Goal: Task Accomplishment & Management: Manage account settings

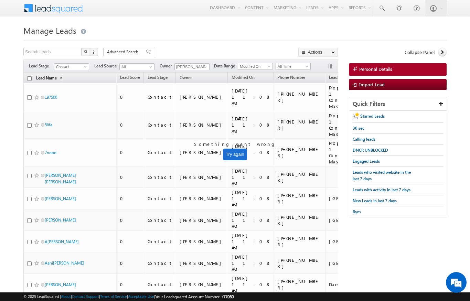
click at [60, 78] on span "(sorted ascending)" at bounding box center [60, 79] width 6 height 6
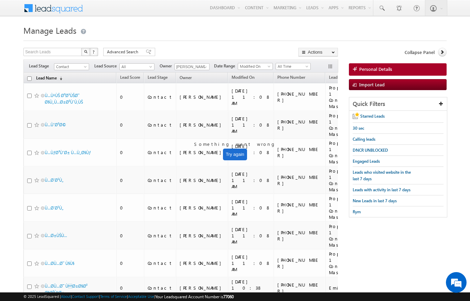
click at [60, 76] on link "Lead Name (sorted descending)" at bounding box center [49, 78] width 33 height 9
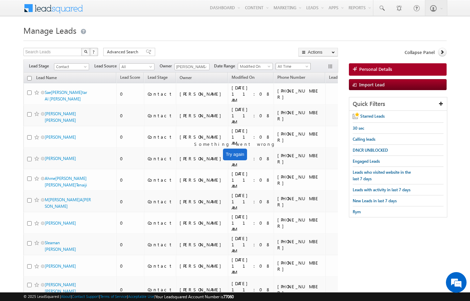
click at [302, 67] on span "All Time" at bounding box center [292, 66] width 33 height 6
click at [292, 98] on link "[DATE]day" at bounding box center [294, 96] width 35 height 6
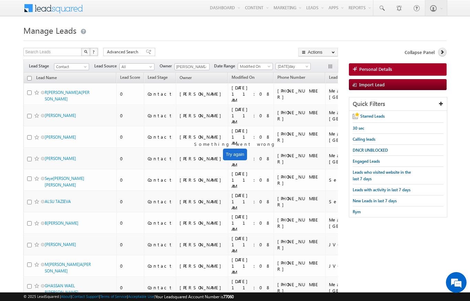
click at [438, 52] on link at bounding box center [442, 52] width 9 height 9
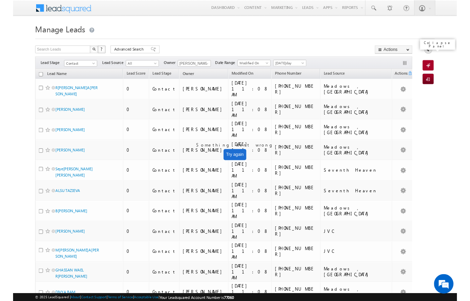
scroll to position [18, 0]
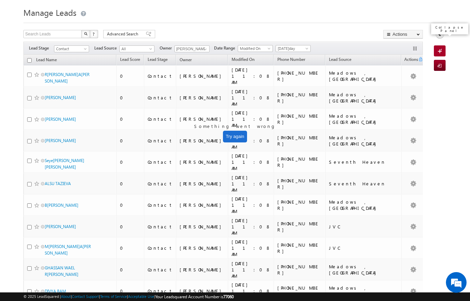
click at [29, 62] on input "checkbox" at bounding box center [29, 60] width 4 height 4
checkbox input "true"
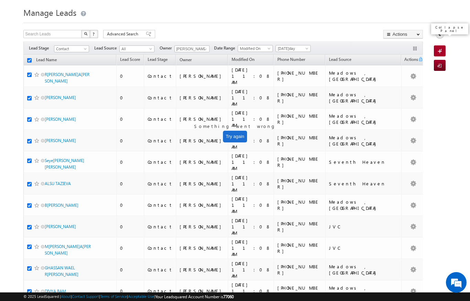
checkbox input "true"
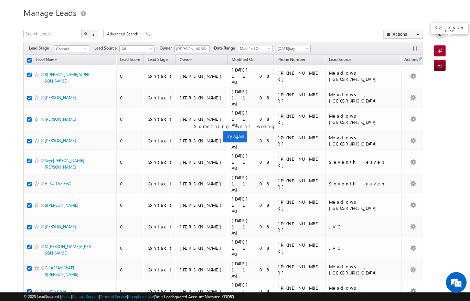
checkbox input "true"
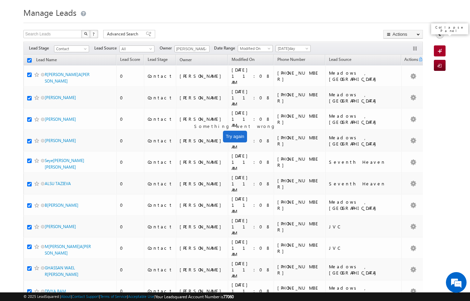
checkbox input "true"
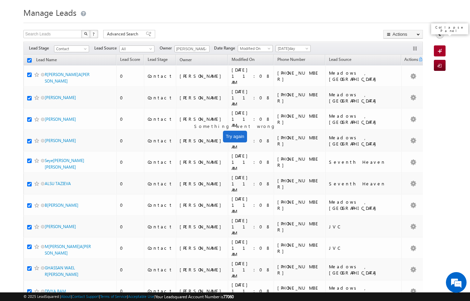
checkbox input "true"
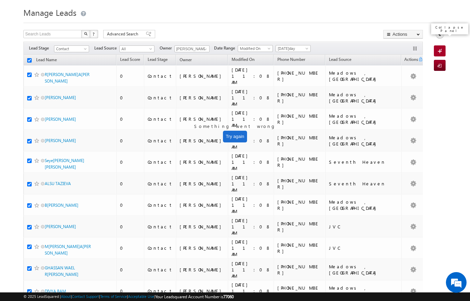
checkbox input "true"
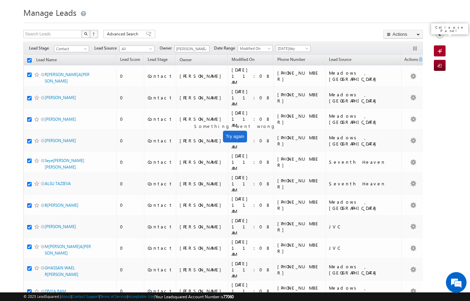
checkbox input "true"
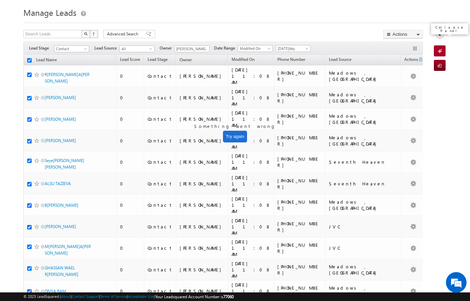
checkbox input "true"
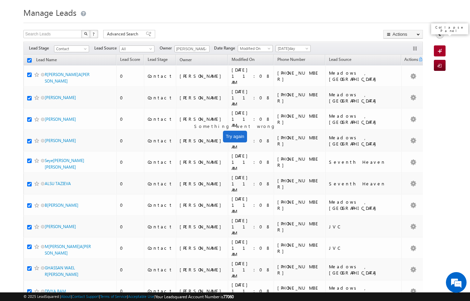
checkbox input "true"
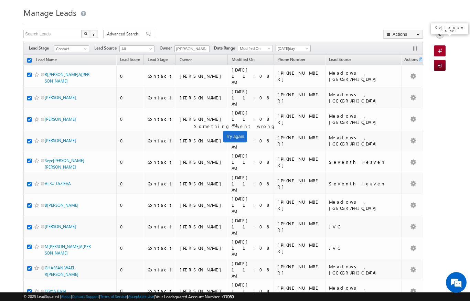
checkbox input "true"
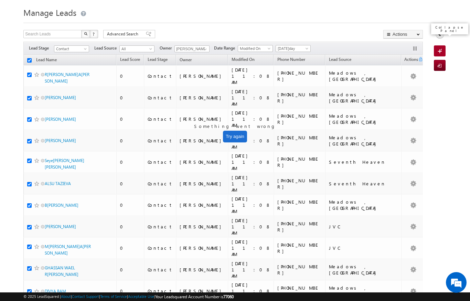
checkbox input "true"
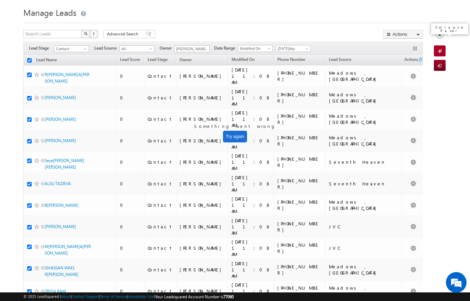
checkbox input "true"
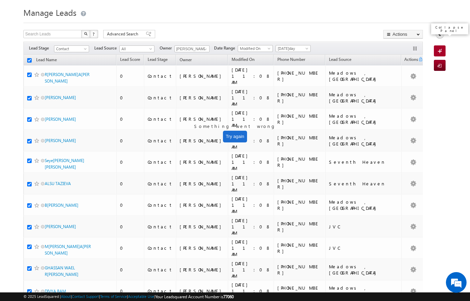
checkbox input "true"
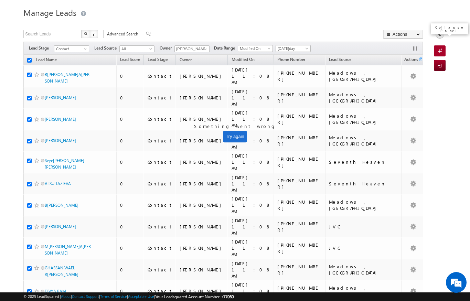
checkbox input "true"
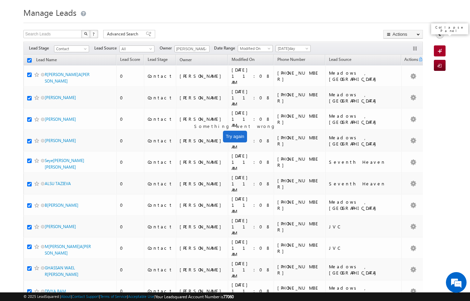
checkbox input "true"
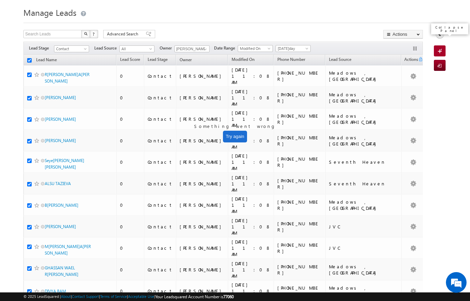
checkbox input "true"
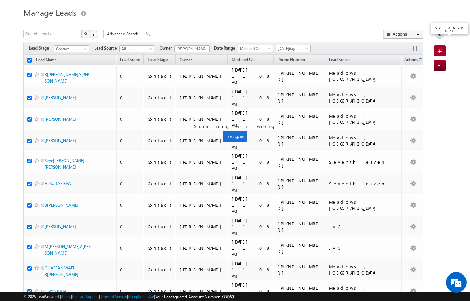
checkbox input "true"
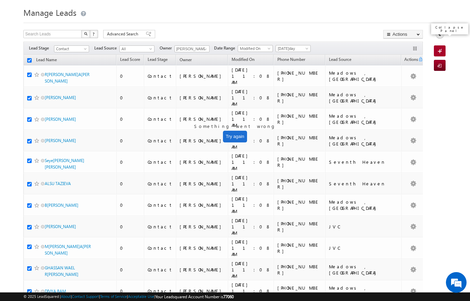
checkbox input "true"
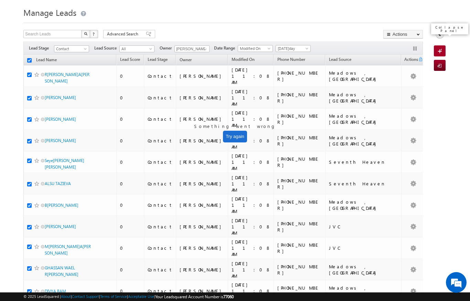
checkbox input "true"
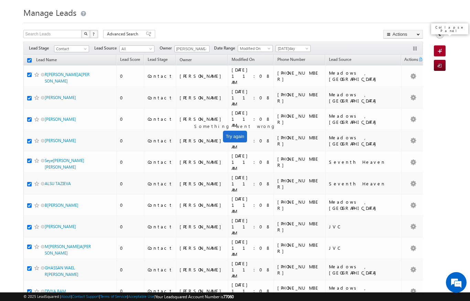
checkbox input "true"
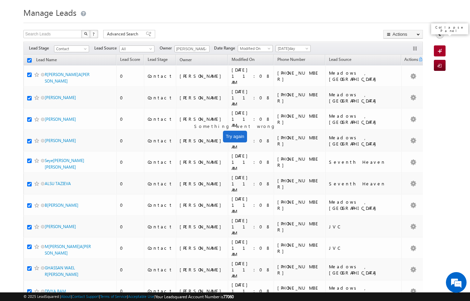
checkbox input "true"
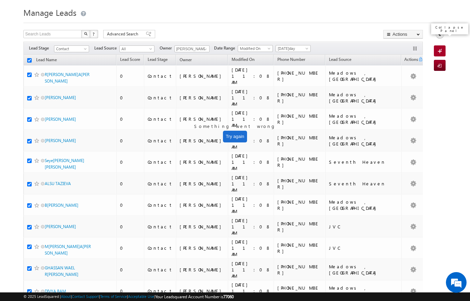
checkbox input "true"
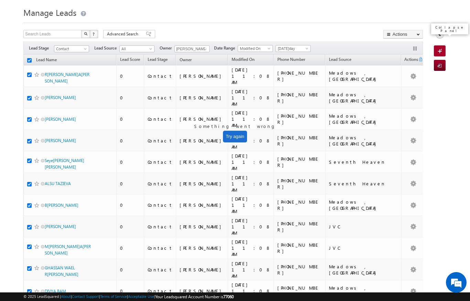
checkbox input "true"
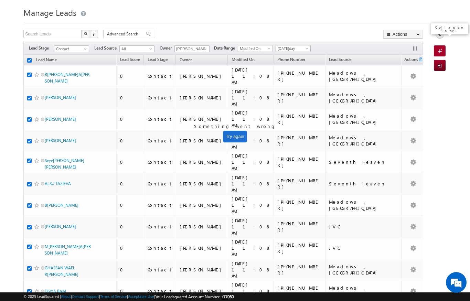
checkbox input "true"
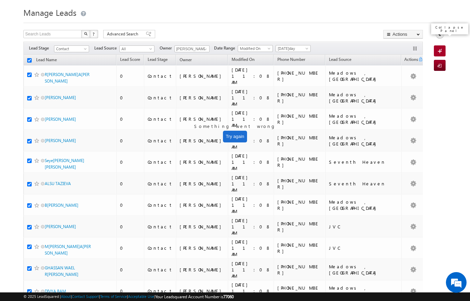
checkbox input "true"
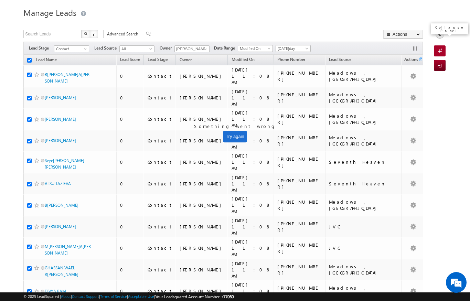
checkbox input "true"
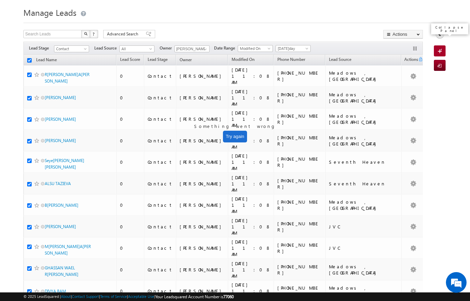
checkbox input "true"
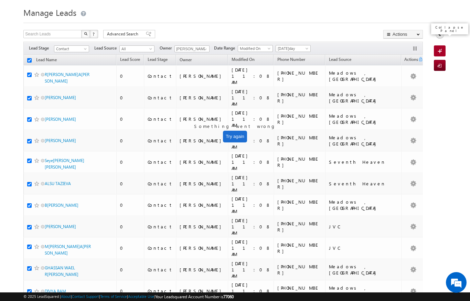
checkbox input "true"
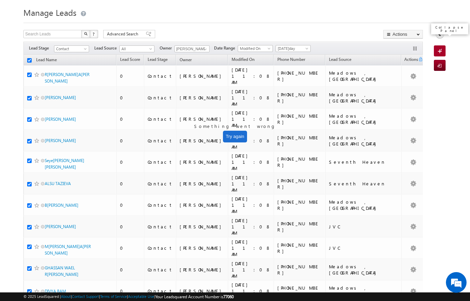
checkbox input "true"
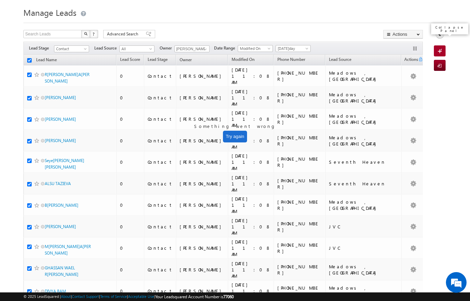
checkbox input "true"
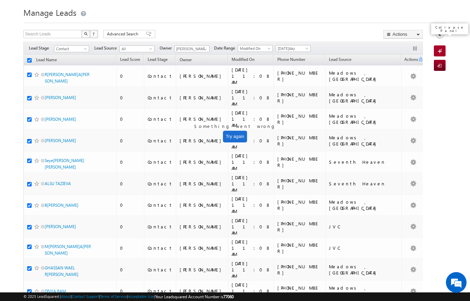
checkbox input "true"
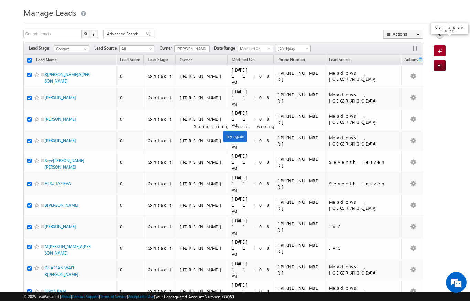
checkbox input "true"
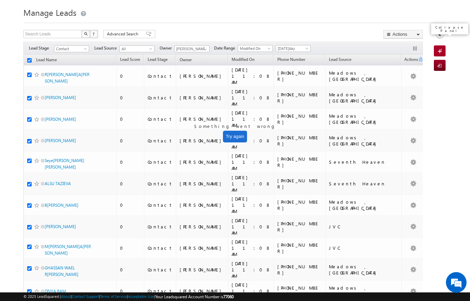
checkbox input "true"
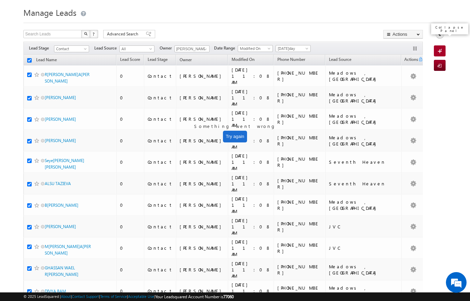
checkbox input "true"
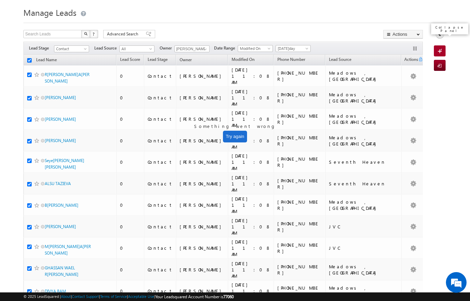
checkbox input "true"
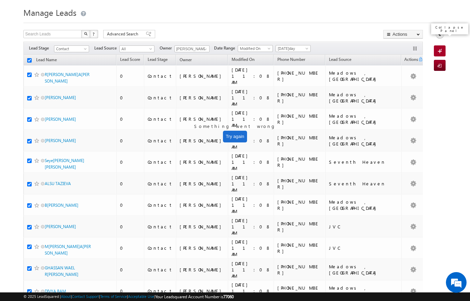
checkbox input "true"
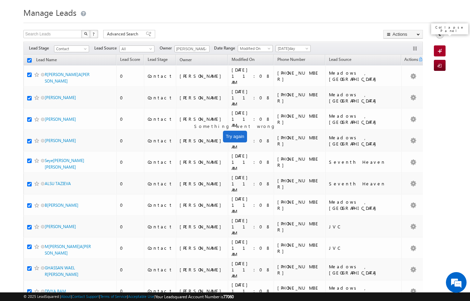
checkbox input "true"
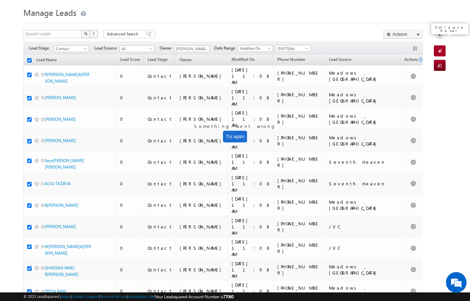
checkbox input "true"
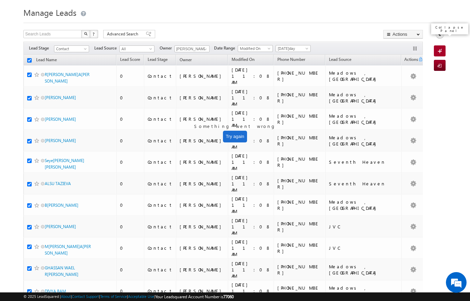
checkbox input "true"
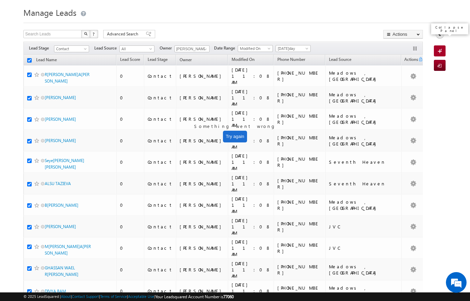
checkbox input "true"
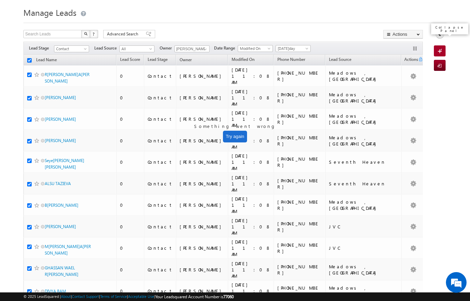
checkbox input "true"
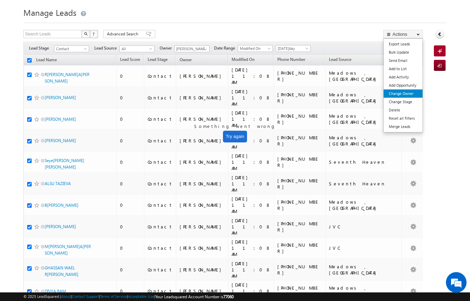
click at [409, 91] on link "Change Owner" at bounding box center [403, 94] width 39 height 8
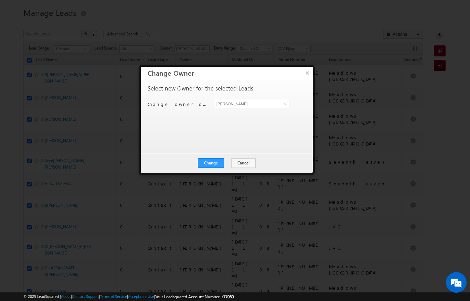
click at [280, 103] on input "[PERSON_NAME]" at bounding box center [252, 104] width 75 height 8
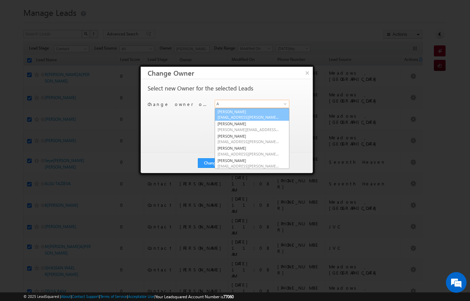
click at [245, 115] on span "[EMAIL_ADDRESS][PERSON_NAME][DOMAIN_NAME]" at bounding box center [249, 117] width 62 height 5
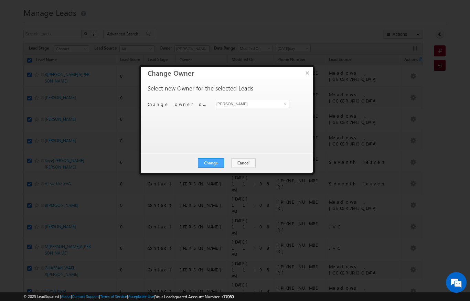
click at [218, 160] on button "Change" at bounding box center [211, 163] width 26 height 10
click at [231, 158] on button "Close" at bounding box center [228, 163] width 22 height 10
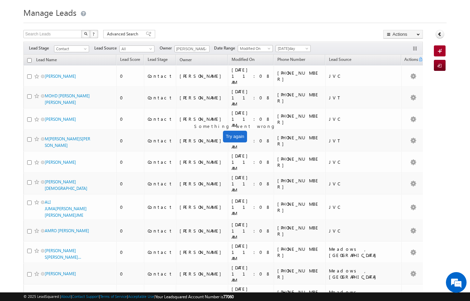
click at [29, 60] on input "checkbox" at bounding box center [29, 60] width 4 height 4
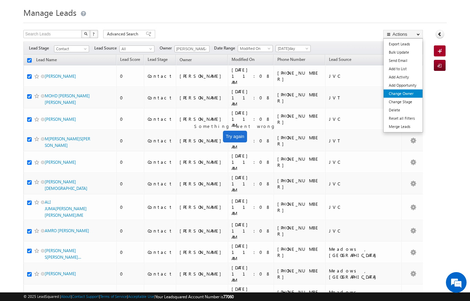
click at [412, 92] on link "Change Owner" at bounding box center [403, 94] width 39 height 8
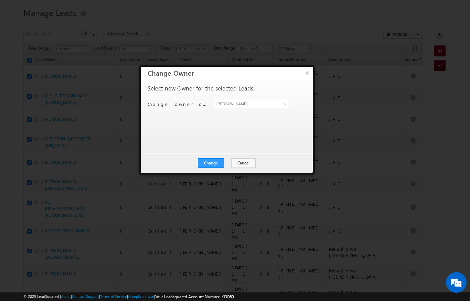
click at [289, 103] on input "[PERSON_NAME]" at bounding box center [252, 104] width 75 height 8
click at [284, 103] on span at bounding box center [286, 104] width 6 height 6
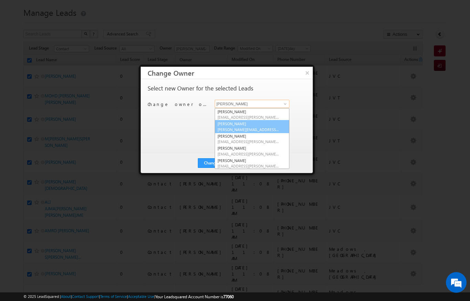
click at [259, 126] on link "A[PERSON_NAME] [EMAIL_ADDRESS][PERSON_NAME][PERSON_NAME][DOMAIN_NAME]" at bounding box center [252, 126] width 75 height 13
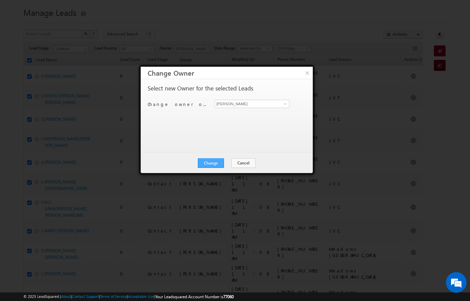
click at [215, 165] on button "Change" at bounding box center [211, 163] width 26 height 10
click at [227, 160] on button "Close" at bounding box center [228, 163] width 22 height 10
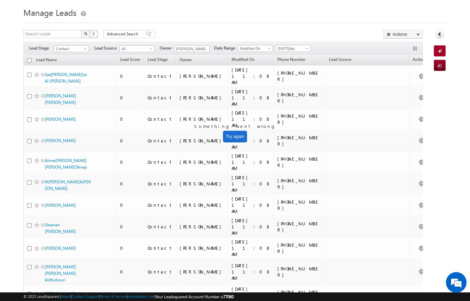
click at [30, 60] on input "checkbox" at bounding box center [29, 60] width 4 height 4
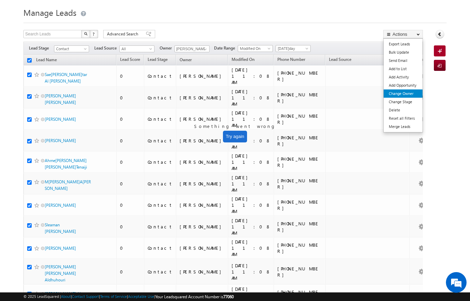
click at [411, 92] on link "Change Owner" at bounding box center [403, 94] width 39 height 8
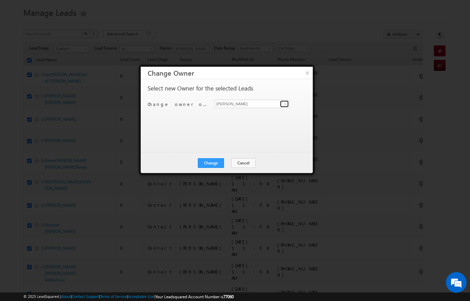
click at [282, 103] on link at bounding box center [284, 104] width 9 height 7
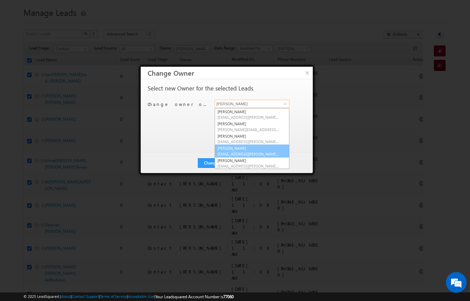
click at [249, 151] on span "[EMAIL_ADDRESS][PERSON_NAME][DOMAIN_NAME]" at bounding box center [249, 153] width 62 height 5
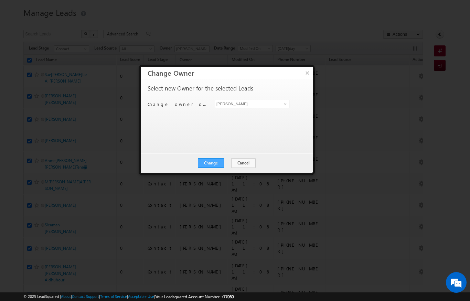
click at [221, 162] on button "Change" at bounding box center [211, 163] width 26 height 10
click at [239, 158] on button "Close" at bounding box center [228, 163] width 22 height 10
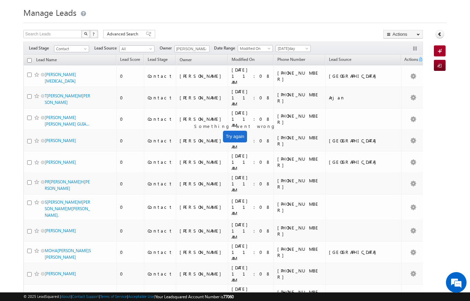
click at [31, 60] on input "checkbox" at bounding box center [29, 60] width 4 height 4
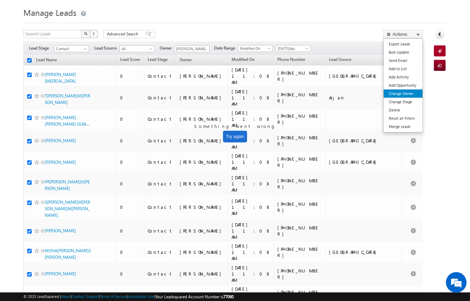
click at [410, 95] on link "Change Owner" at bounding box center [403, 94] width 39 height 8
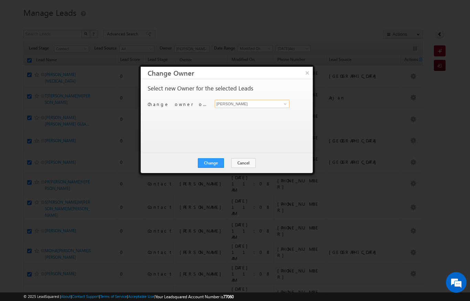
click at [280, 106] on input "[PERSON_NAME]" at bounding box center [252, 104] width 75 height 8
click at [286, 104] on span at bounding box center [286, 104] width 6 height 6
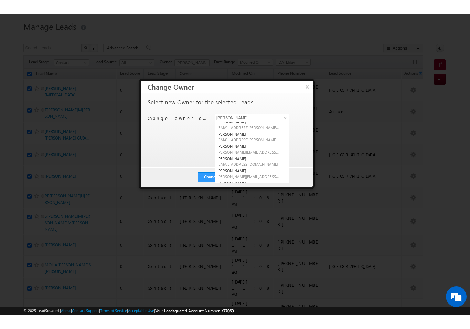
scroll to position [44, 0]
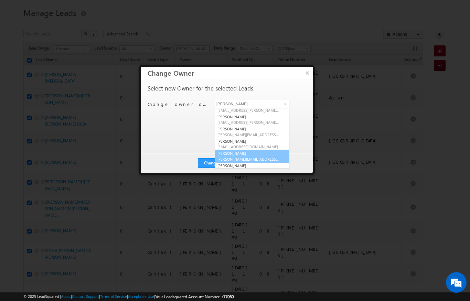
click at [248, 153] on link "[PERSON_NAME] [PERSON_NAME][EMAIL_ADDRESS][DOMAIN_NAME]" at bounding box center [252, 156] width 75 height 13
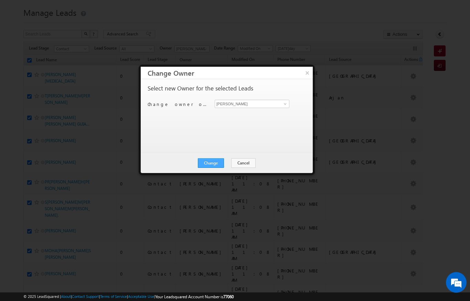
click at [217, 167] on button "Change" at bounding box center [211, 163] width 26 height 10
click at [229, 160] on button "Close" at bounding box center [228, 163] width 22 height 10
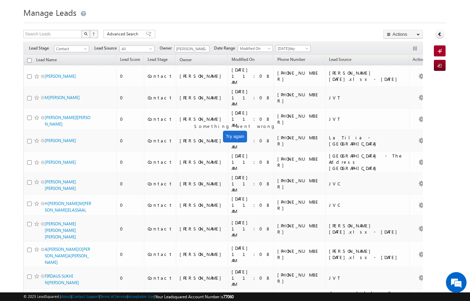
click at [31, 61] on input "checkbox" at bounding box center [29, 60] width 4 height 4
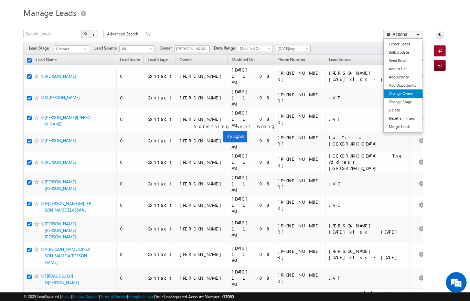
click at [413, 92] on link "Change Owner" at bounding box center [403, 94] width 39 height 8
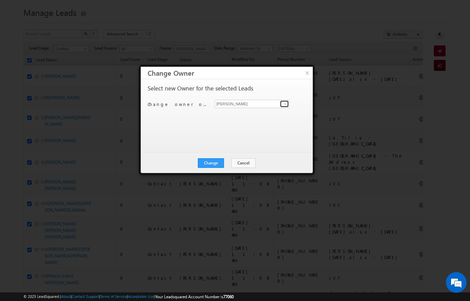
click at [286, 107] on link at bounding box center [284, 104] width 9 height 7
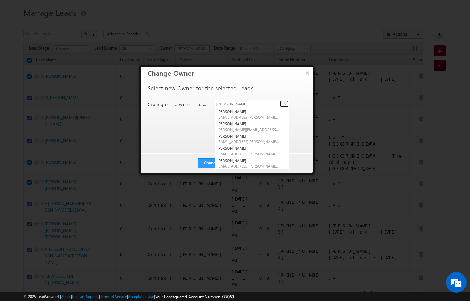
click at [285, 103] on span at bounding box center [286, 104] width 6 height 6
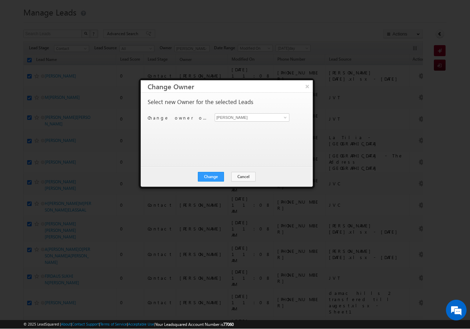
click at [281, 102] on div "Select new Owner for the selected Leads" at bounding box center [226, 103] width 157 height 9
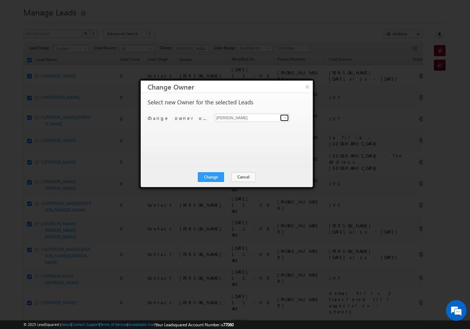
click at [288, 116] on span at bounding box center [286, 118] width 6 height 6
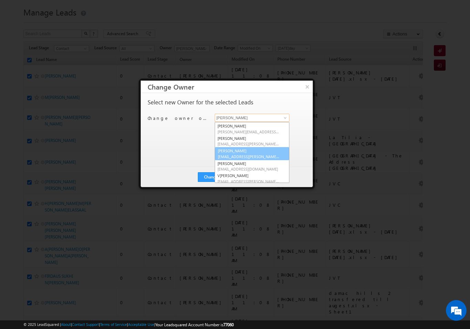
scroll to position [84, 0]
click at [258, 154] on span "[EMAIL_ADDRESS][PERSON_NAME][DOMAIN_NAME]" at bounding box center [249, 156] width 62 height 5
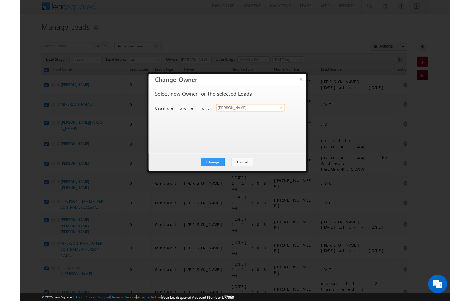
scroll to position [0, 0]
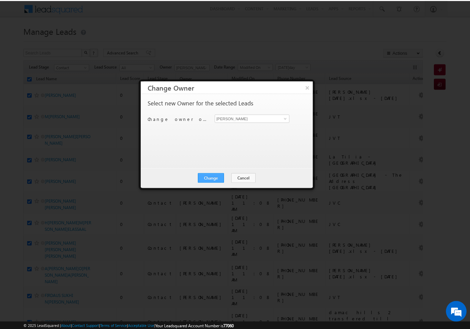
click at [212, 172] on button "Change" at bounding box center [211, 177] width 26 height 10
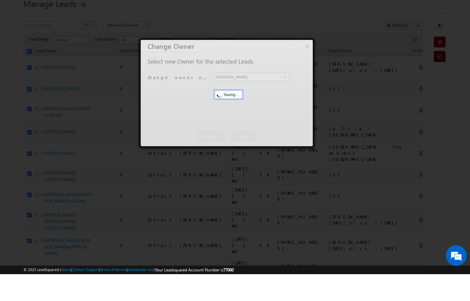
scroll to position [27, 0]
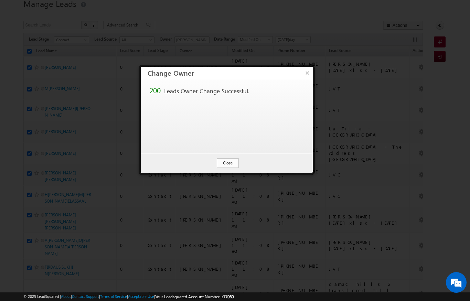
click at [231, 162] on button "Close" at bounding box center [228, 163] width 22 height 10
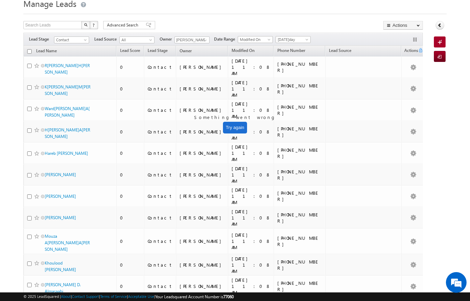
click at [30, 50] on input "checkbox" at bounding box center [29, 51] width 4 height 4
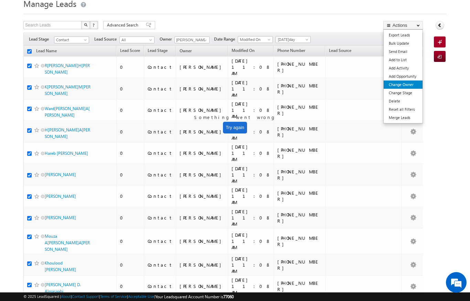
click at [410, 83] on link "Change Owner" at bounding box center [403, 85] width 39 height 8
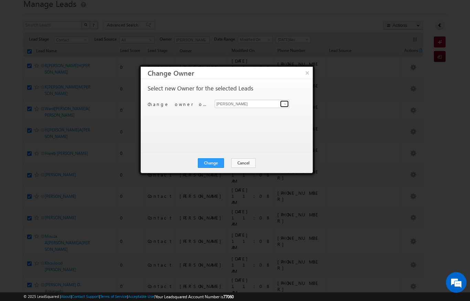
click at [281, 104] on link at bounding box center [284, 104] width 9 height 7
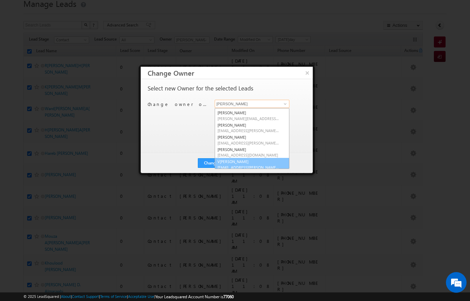
scroll to position [85, 0]
click at [253, 165] on span "[EMAIL_ADDRESS][PERSON_NAME][DOMAIN_NAME]" at bounding box center [249, 167] width 62 height 5
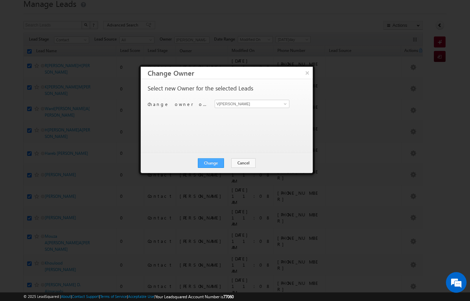
click at [215, 162] on button "Change" at bounding box center [211, 163] width 26 height 10
click at [227, 167] on button "Close" at bounding box center [228, 163] width 22 height 10
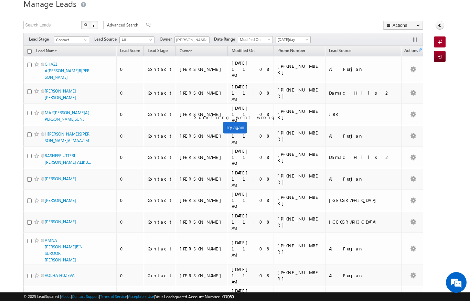
click at [30, 49] on input "checkbox" at bounding box center [29, 51] width 4 height 4
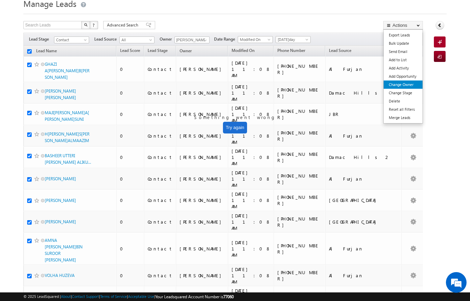
click at [406, 86] on link "Change Owner" at bounding box center [403, 85] width 39 height 8
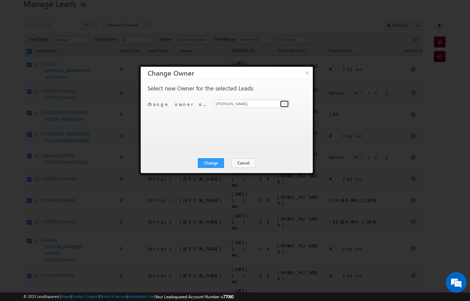
click at [288, 103] on link at bounding box center [284, 104] width 9 height 7
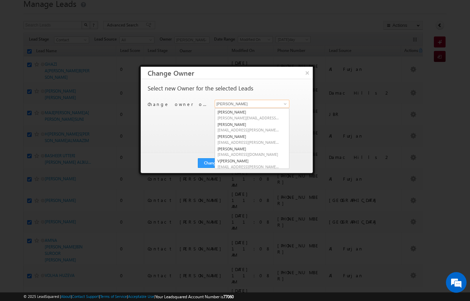
scroll to position [84, 0]
click at [368, 12] on div at bounding box center [235, 150] width 470 height 301
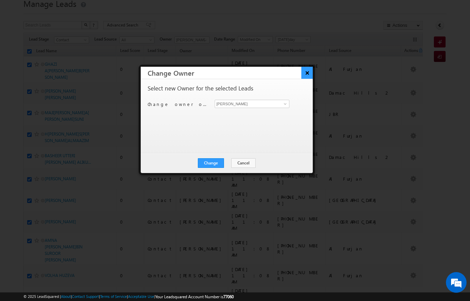
click at [308, 72] on button "×" at bounding box center [307, 73] width 11 height 12
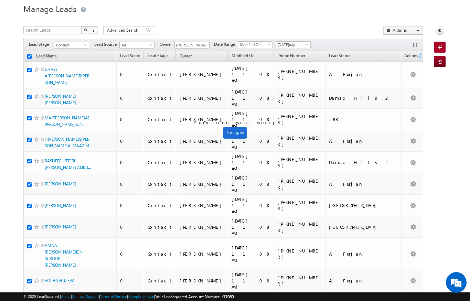
scroll to position [0, 0]
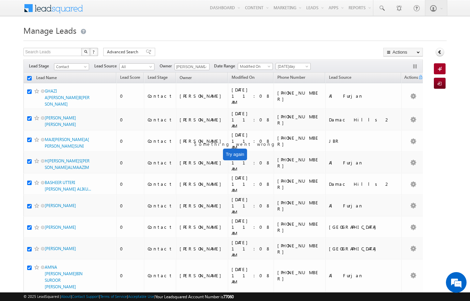
click at [30, 81] on input "checkbox" at bounding box center [29, 78] width 4 height 4
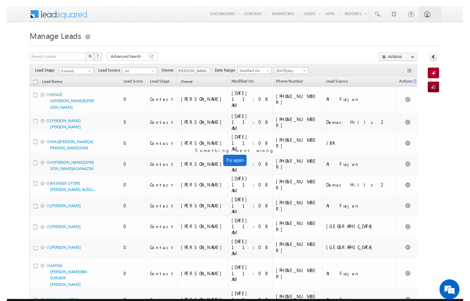
scroll to position [6, 0]
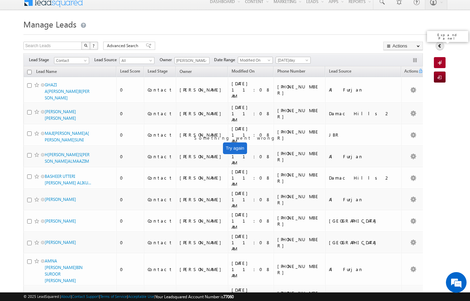
click at [440, 44] on icon at bounding box center [440, 45] width 5 height 5
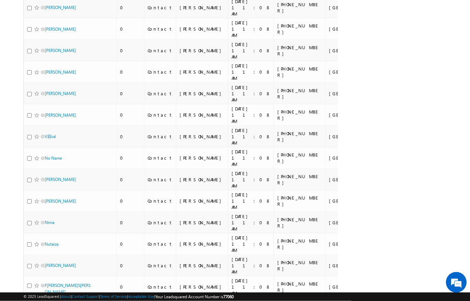
scroll to position [0, 0]
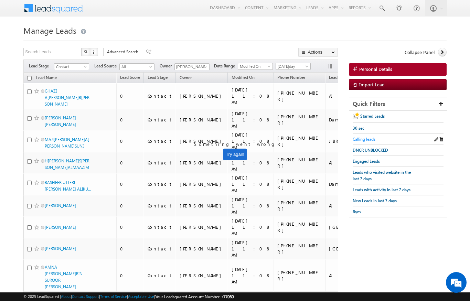
click at [372, 139] on span "Calling leads" at bounding box center [364, 139] width 23 height 5
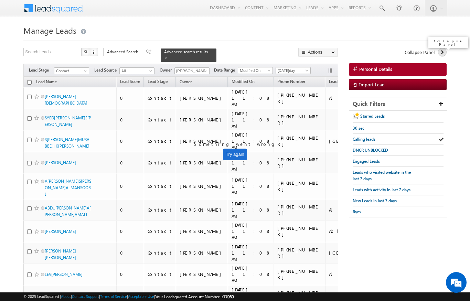
click at [440, 52] on icon at bounding box center [442, 52] width 5 height 5
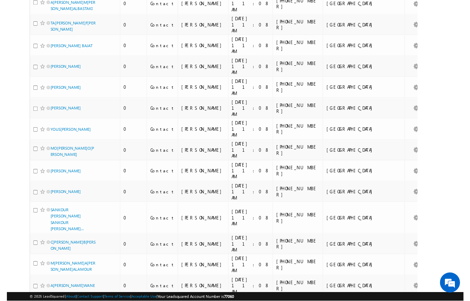
scroll to position [3506, 0]
